Goal: Find specific page/section: Find specific page/section

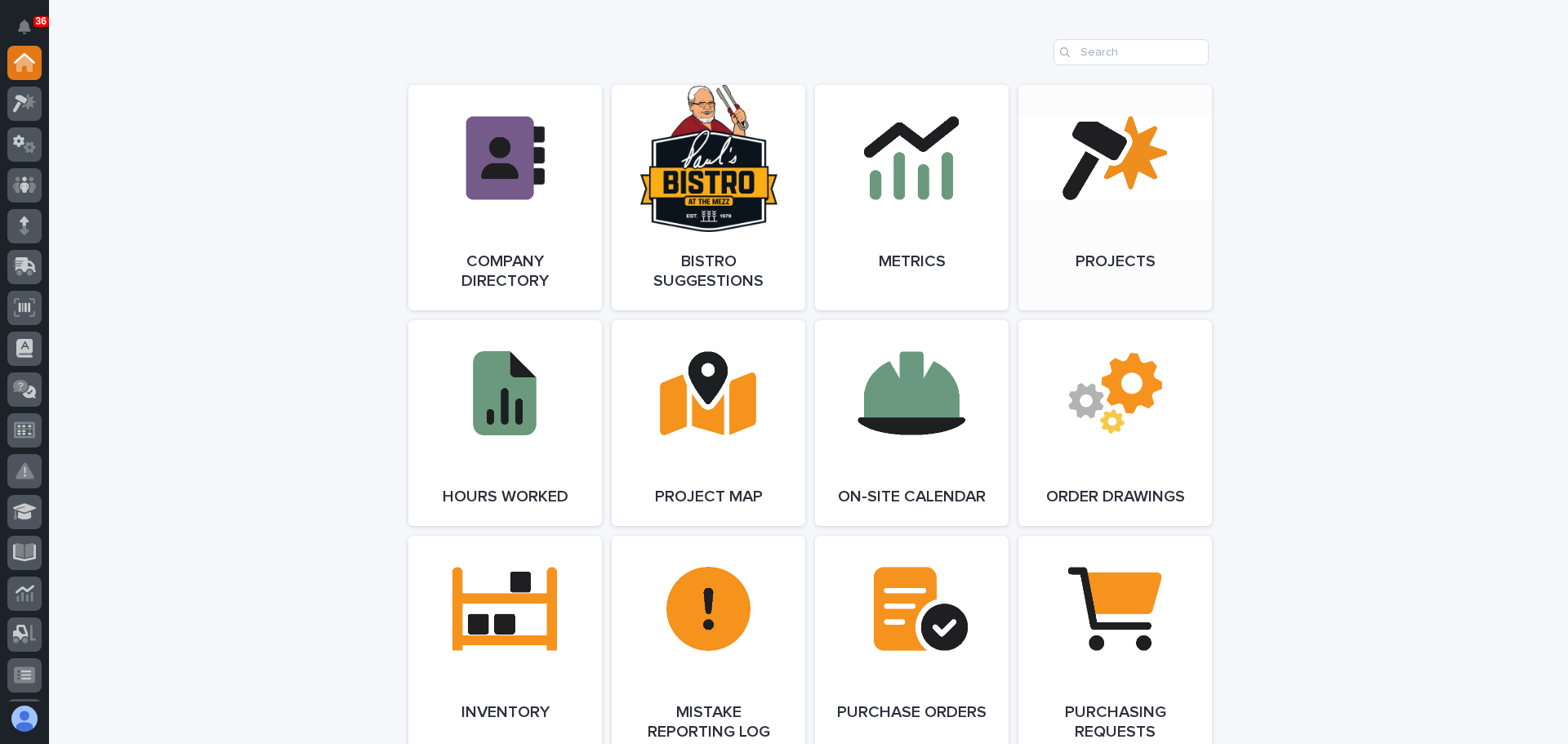
scroll to position [1307, 0]
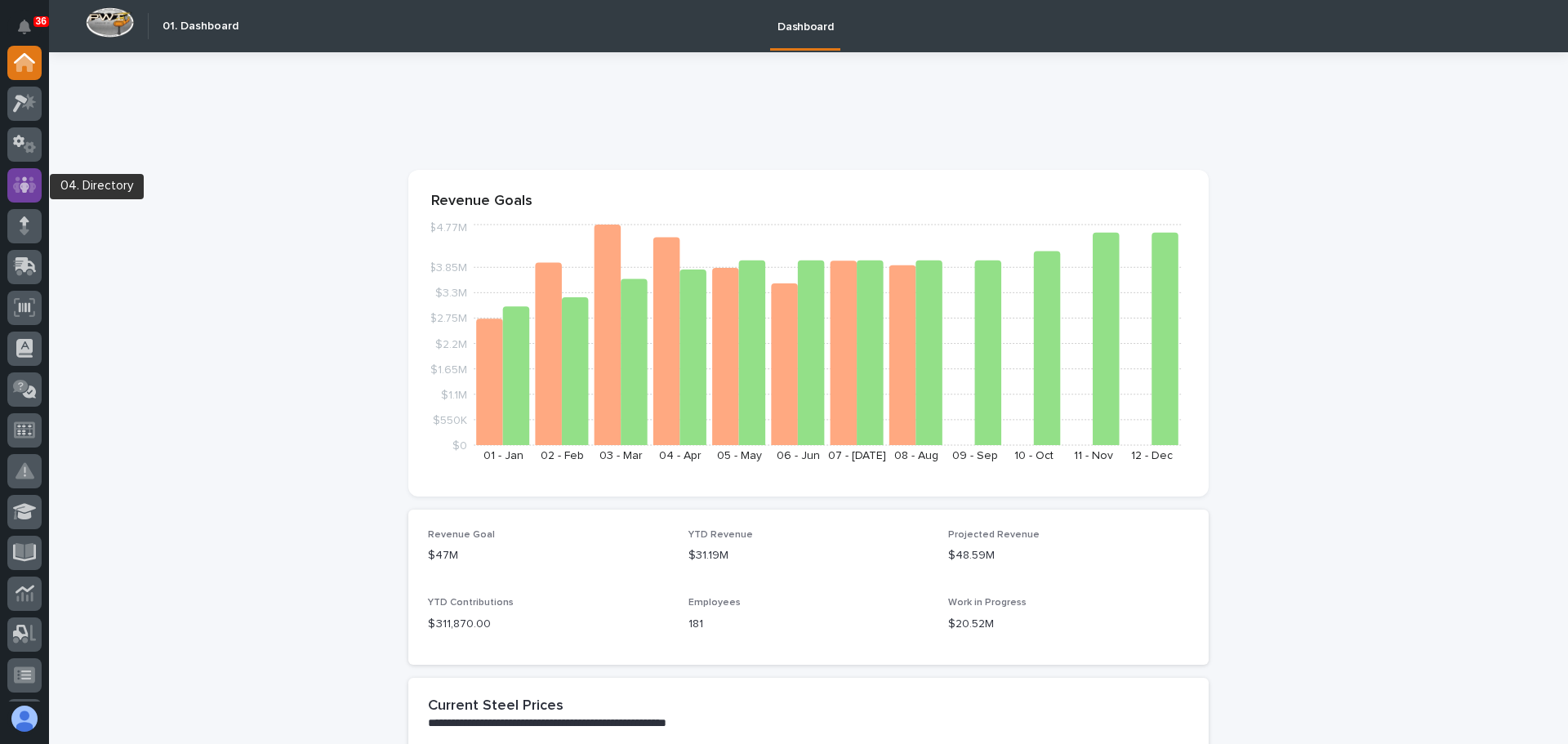
click at [27, 189] on icon at bounding box center [24, 184] width 10 height 17
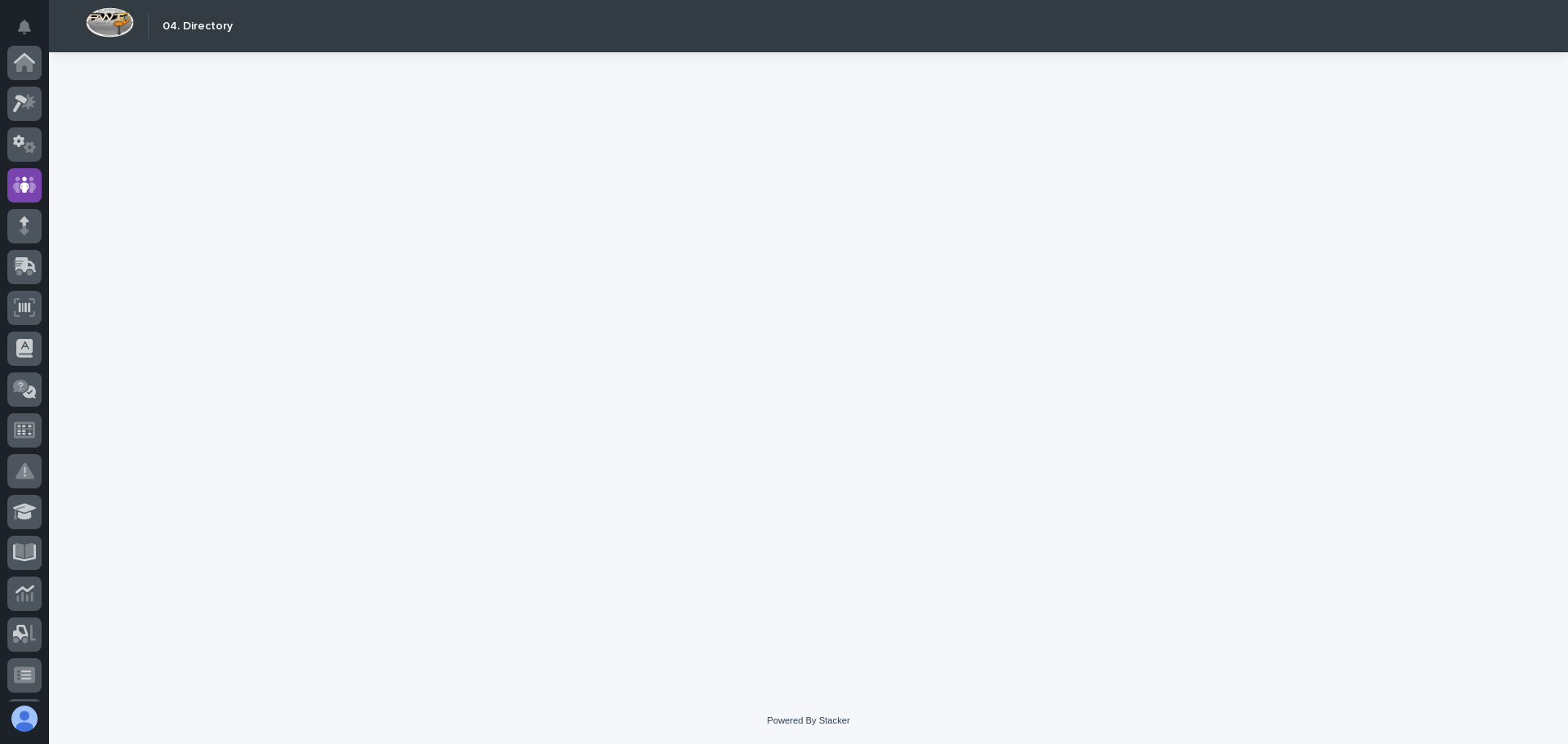
scroll to position [122, 0]
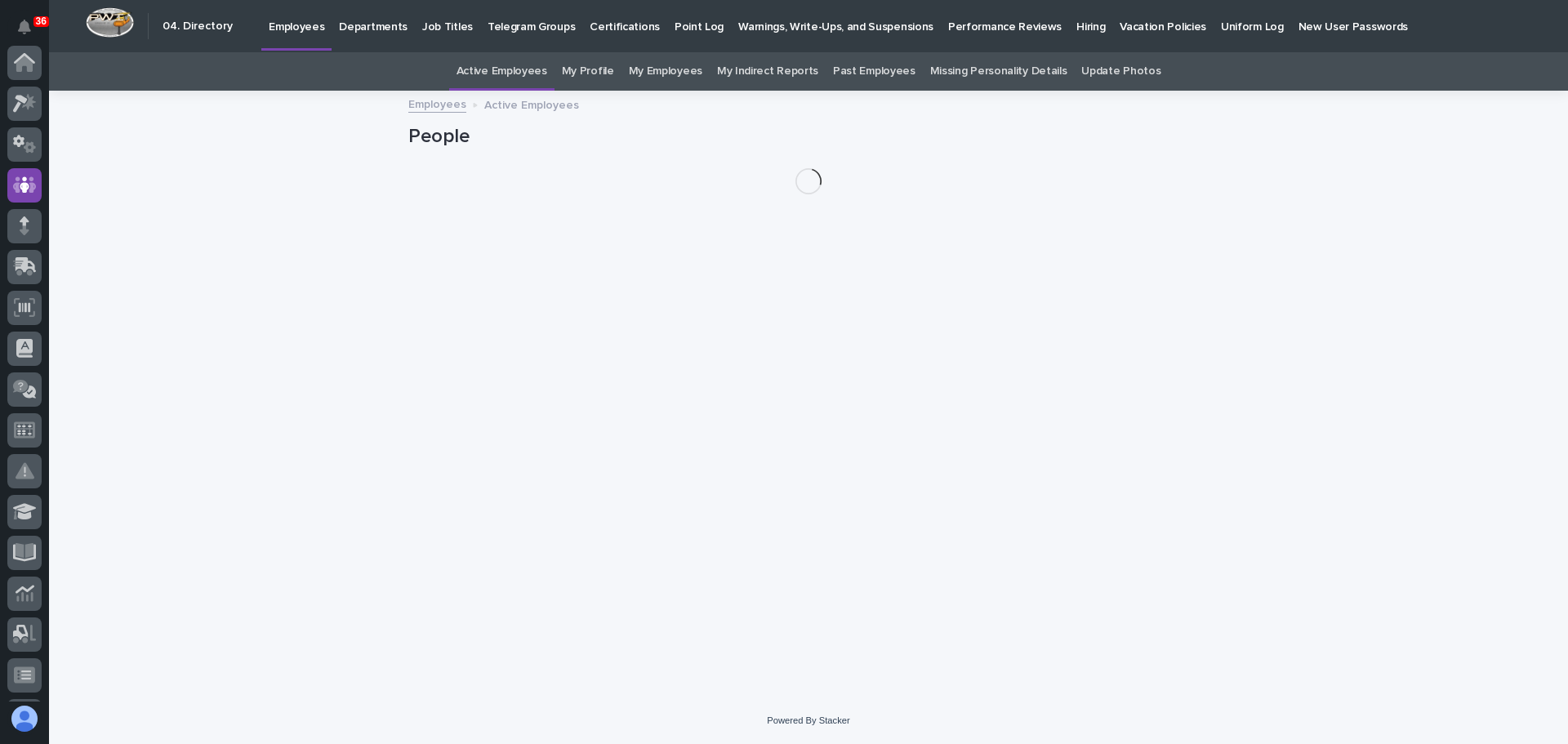
scroll to position [122, 0]
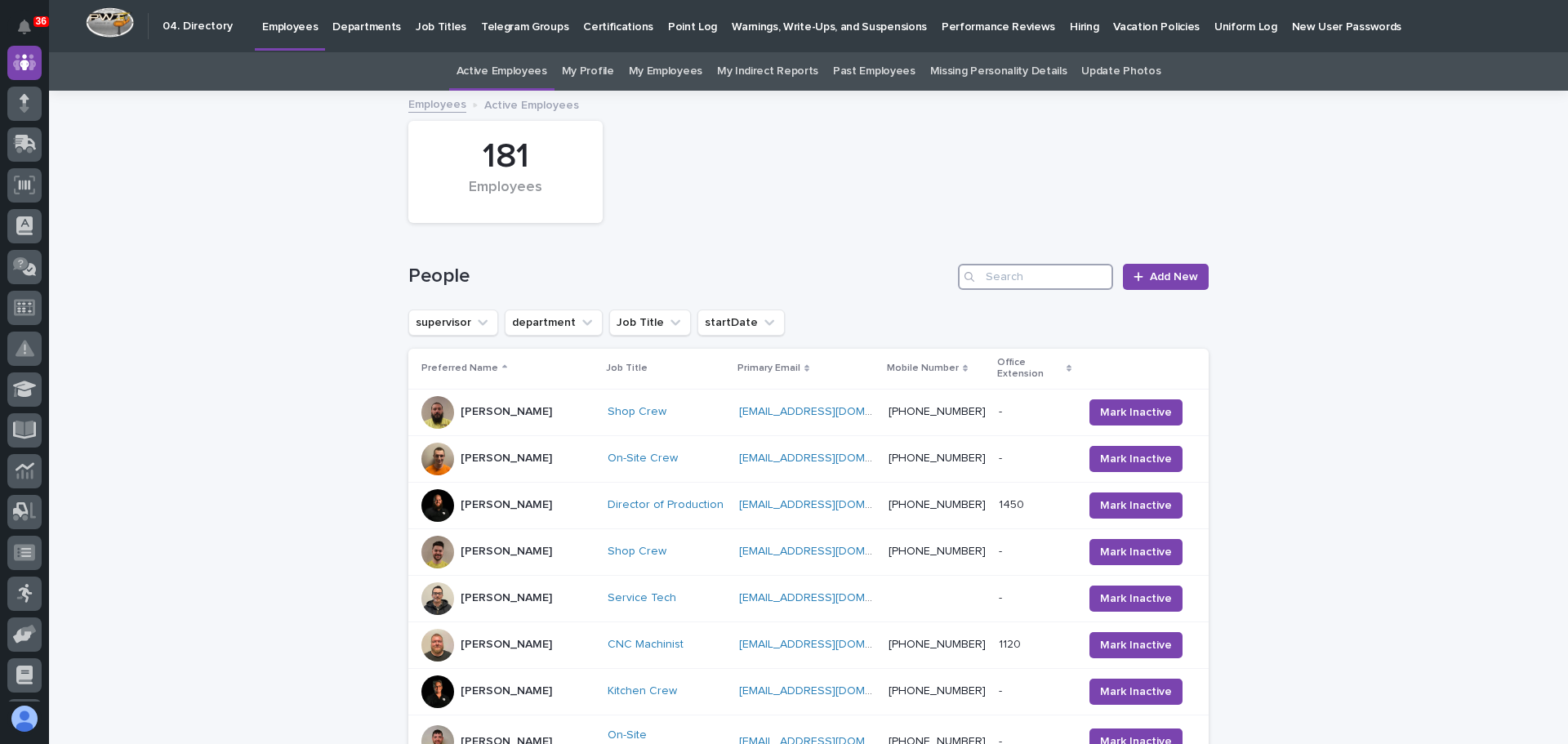
click at [1065, 273] on input "Search" at bounding box center [1036, 276] width 156 height 26
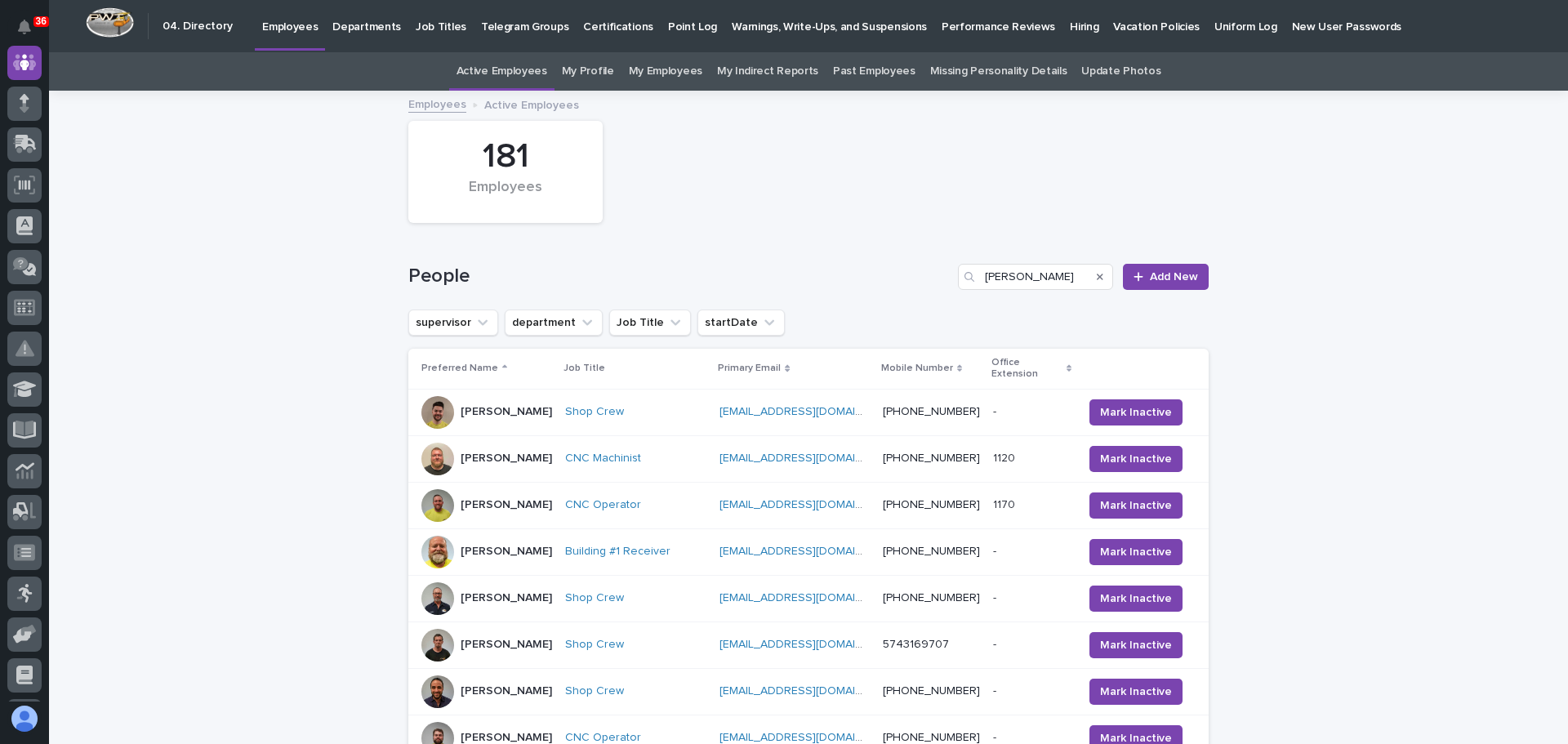
click at [1021, 314] on div "supervisor department Job Title startDate" at bounding box center [808, 322] width 801 height 26
click at [1022, 278] on input "leon" at bounding box center [1036, 276] width 156 height 26
click at [1027, 306] on div "People leon Add New" at bounding box center [808, 270] width 801 height 78
click at [1033, 276] on input "leon" at bounding box center [1036, 276] width 156 height 26
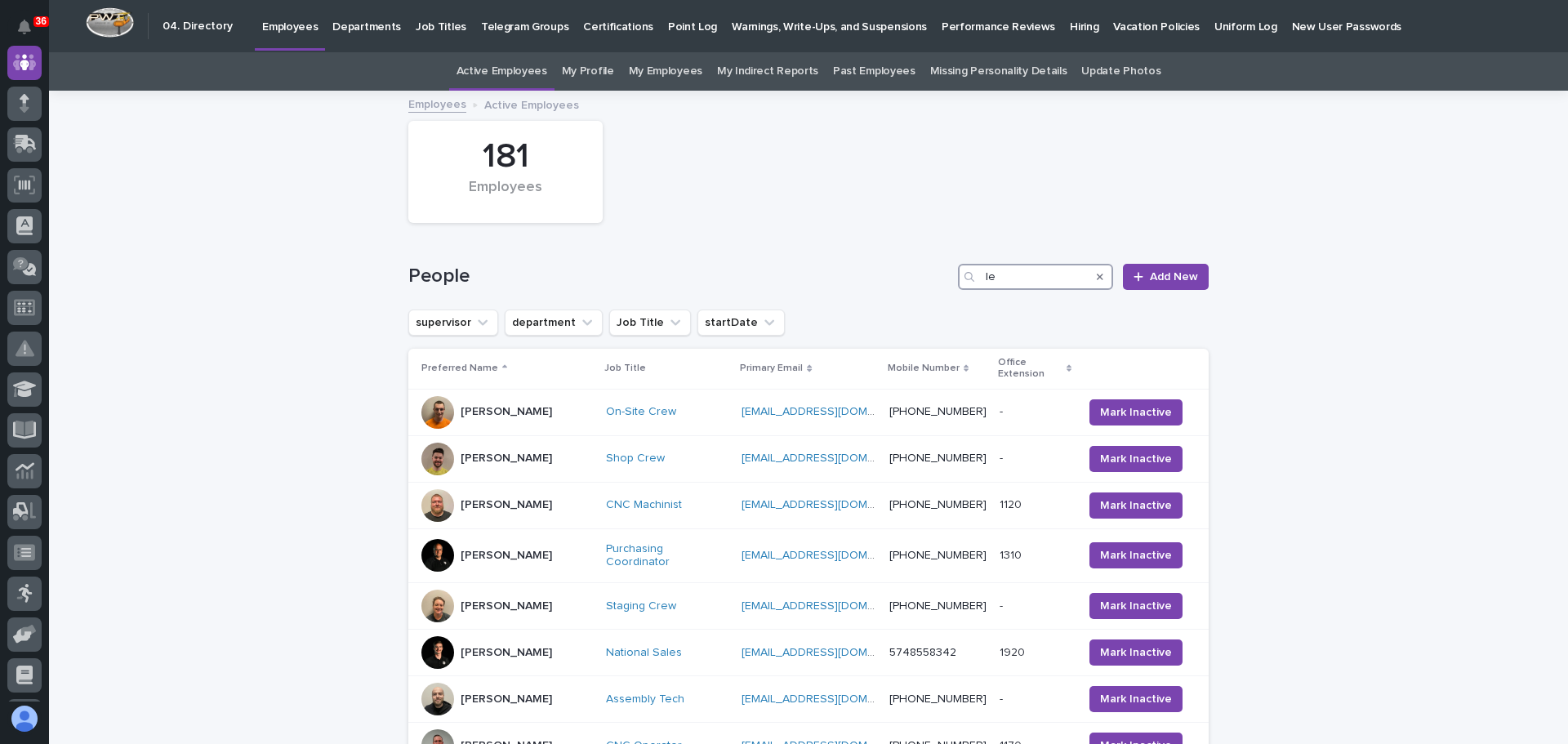
type input "l"
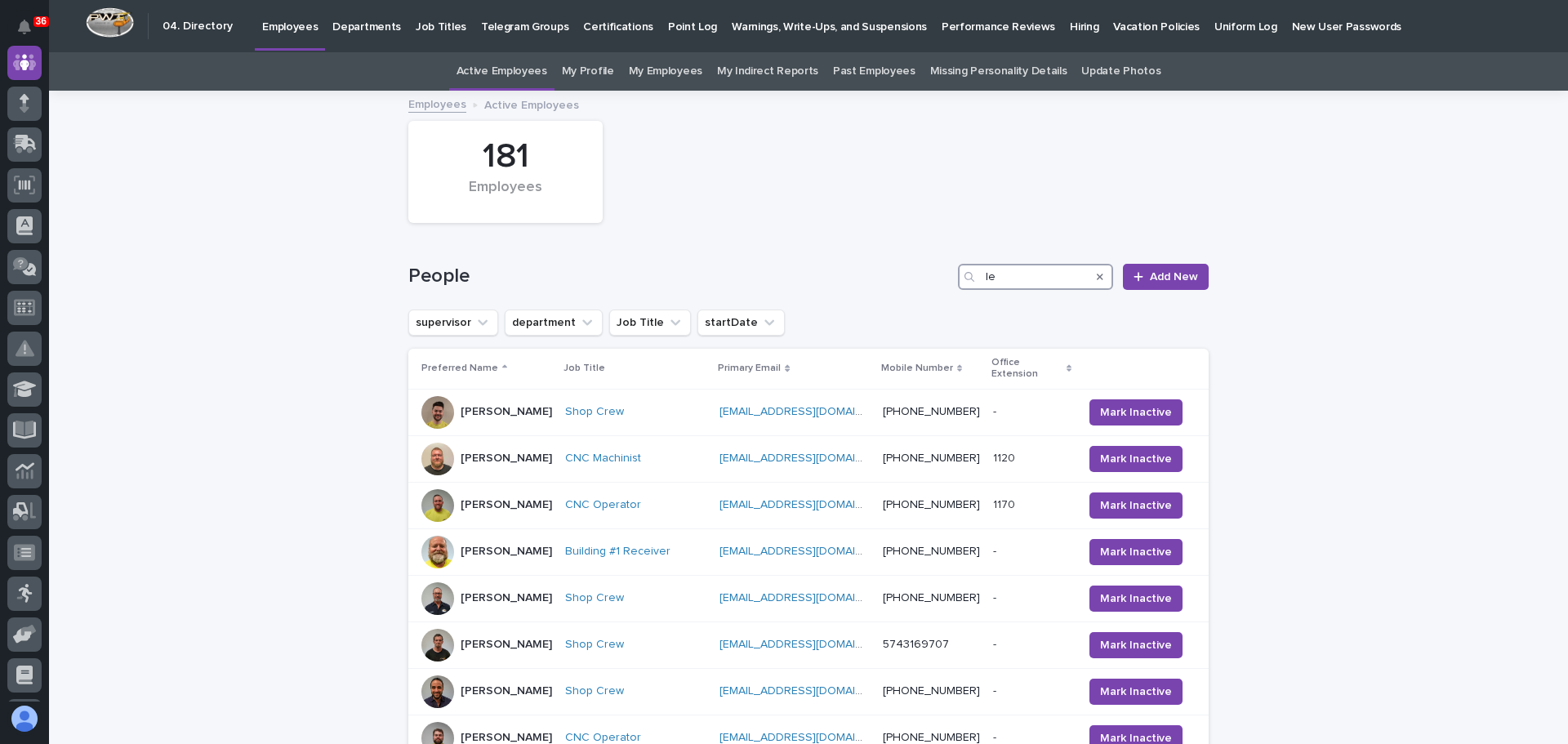
type input "l"
click at [1018, 274] on input "Search" at bounding box center [1036, 276] width 156 height 26
click at [1063, 322] on div "supervisor department Job Title startDate" at bounding box center [808, 322] width 801 height 26
click at [1052, 279] on input "leon miller" at bounding box center [1036, 276] width 156 height 26
type input "l"
